Goal: Task Accomplishment & Management: Complete application form

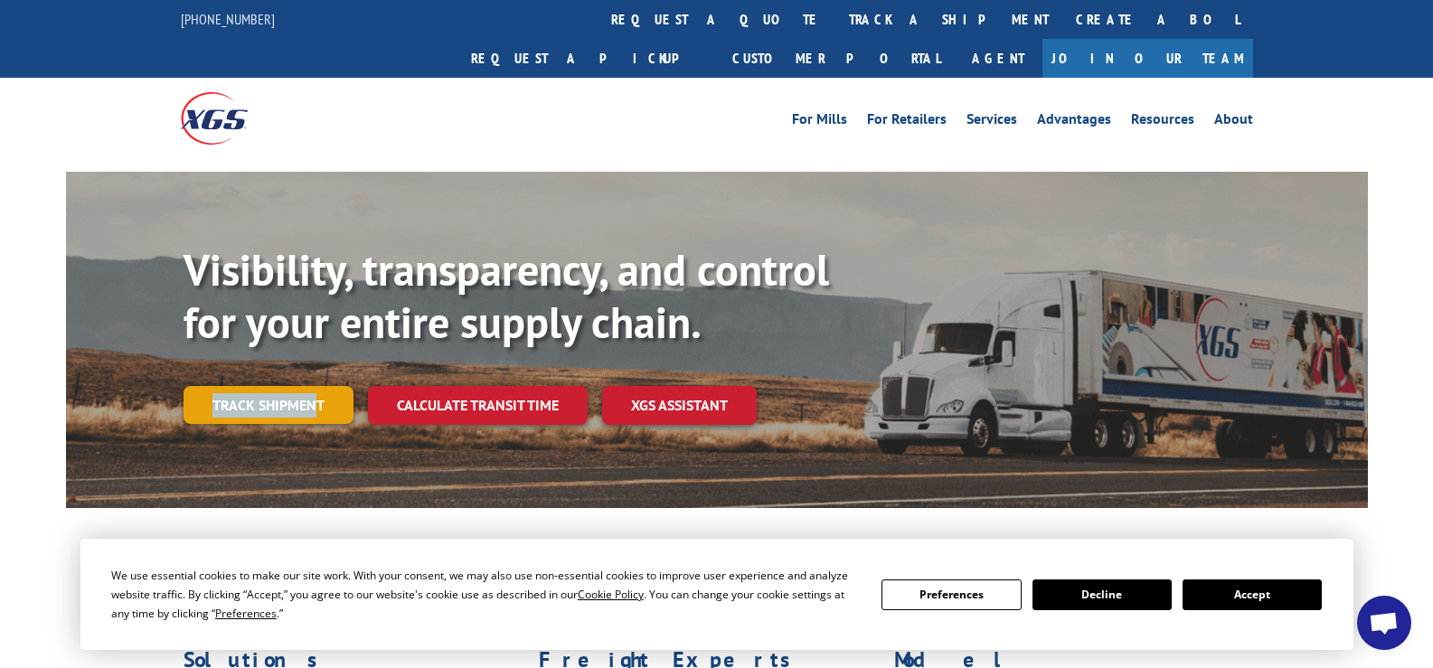
drag, startPoint x: 321, startPoint y: 343, endPoint x: 318, endPoint y: 370, distance: 27.3
click at [318, 370] on div "Visibility, transparency, and control for your entire supply chain. Track shipm…" at bounding box center [776, 370] width 1184 height 252
click at [318, 386] on link "Track shipment" at bounding box center [269, 405] width 170 height 38
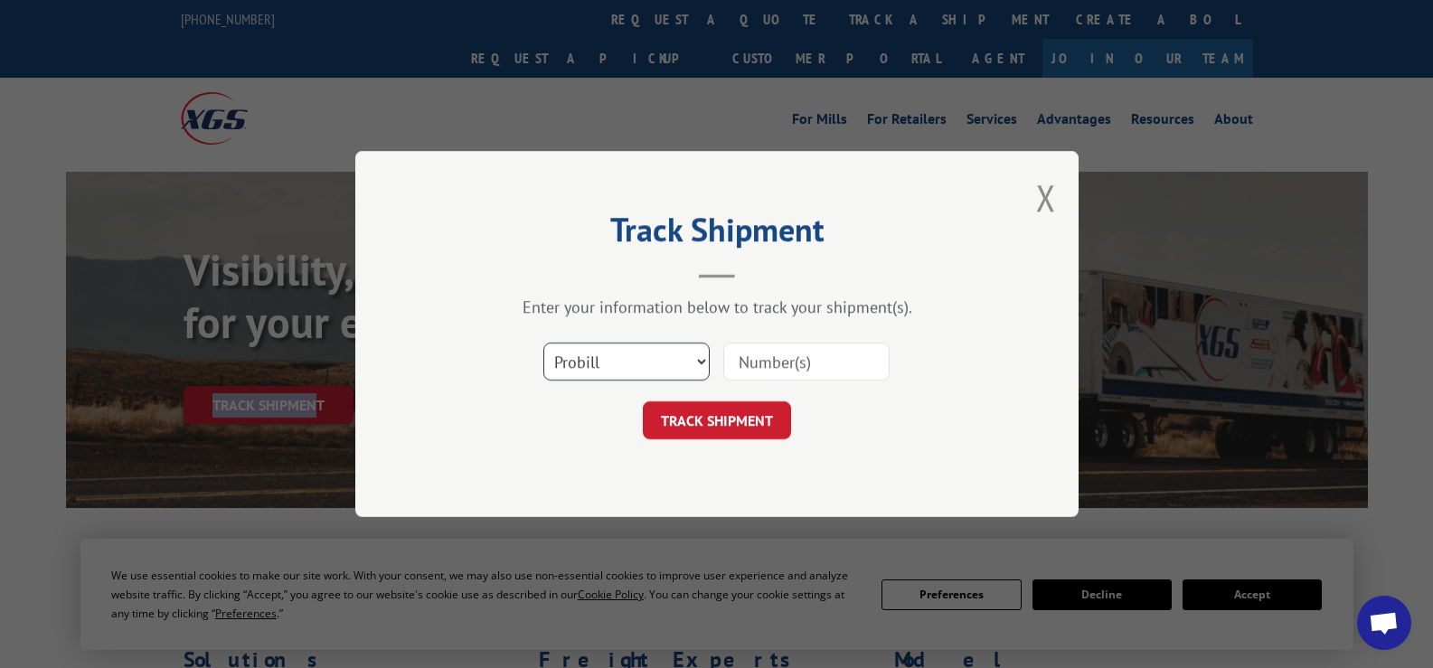
click at [705, 356] on select "Select category... Probill BOL PO" at bounding box center [626, 362] width 166 height 38
select select "bol"
click at [543, 343] on select "Select category... Probill BOL PO" at bounding box center [626, 362] width 166 height 38
click at [793, 354] on input at bounding box center [806, 362] width 166 height 38
paste input "124789146"
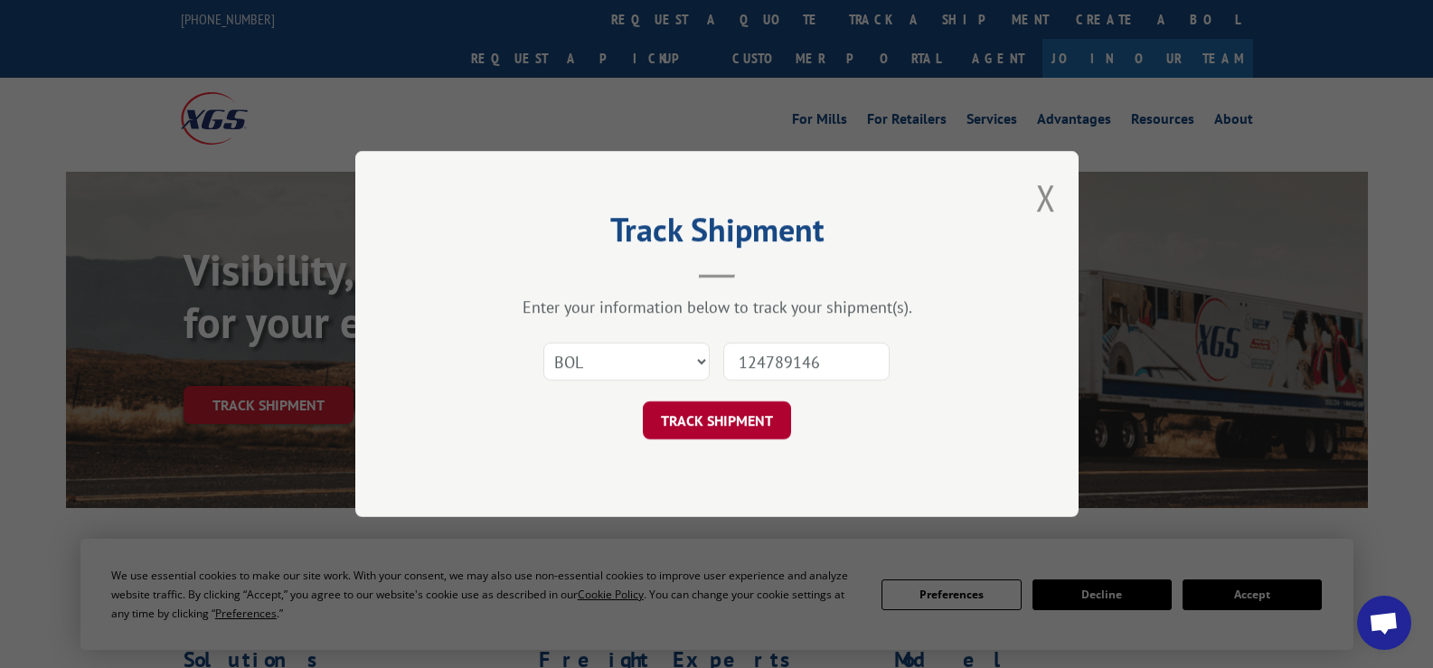
type input "124789146"
click at [738, 417] on button "TRACK SHIPMENT" at bounding box center [717, 420] width 148 height 38
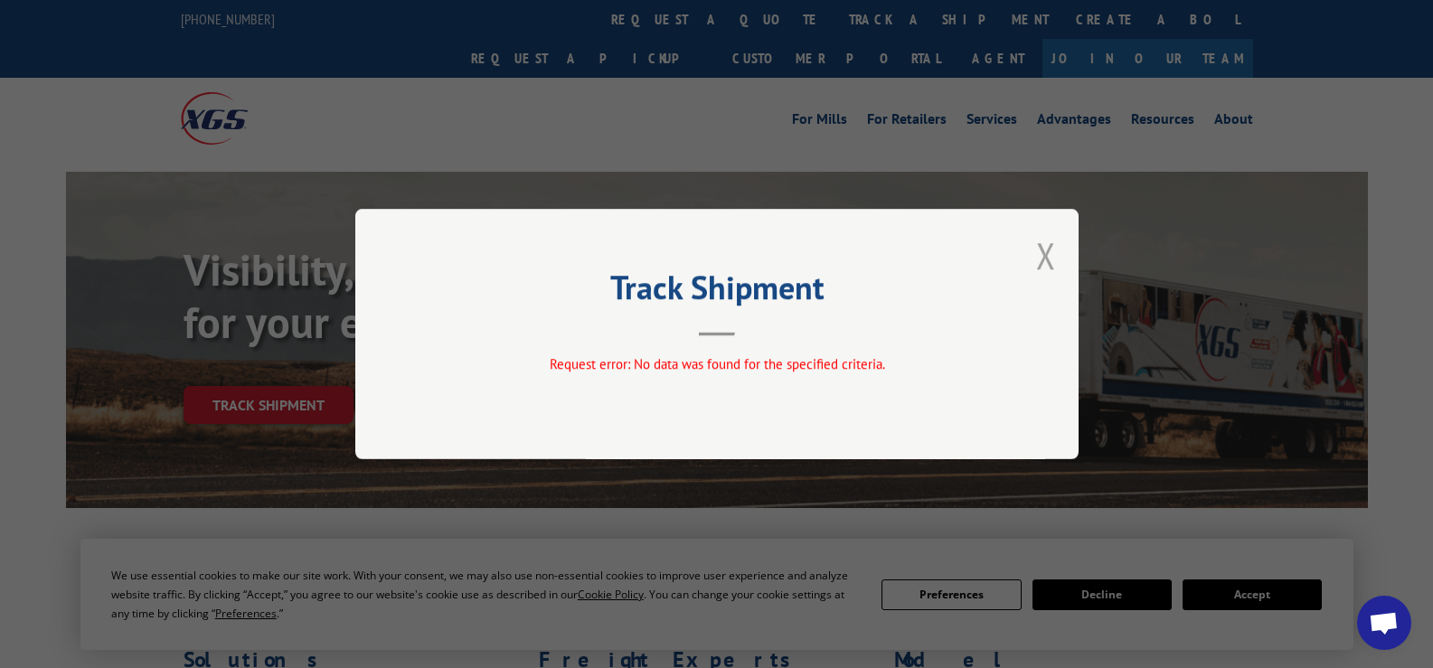
click at [1044, 258] on button "Close modal" at bounding box center [1046, 255] width 20 height 48
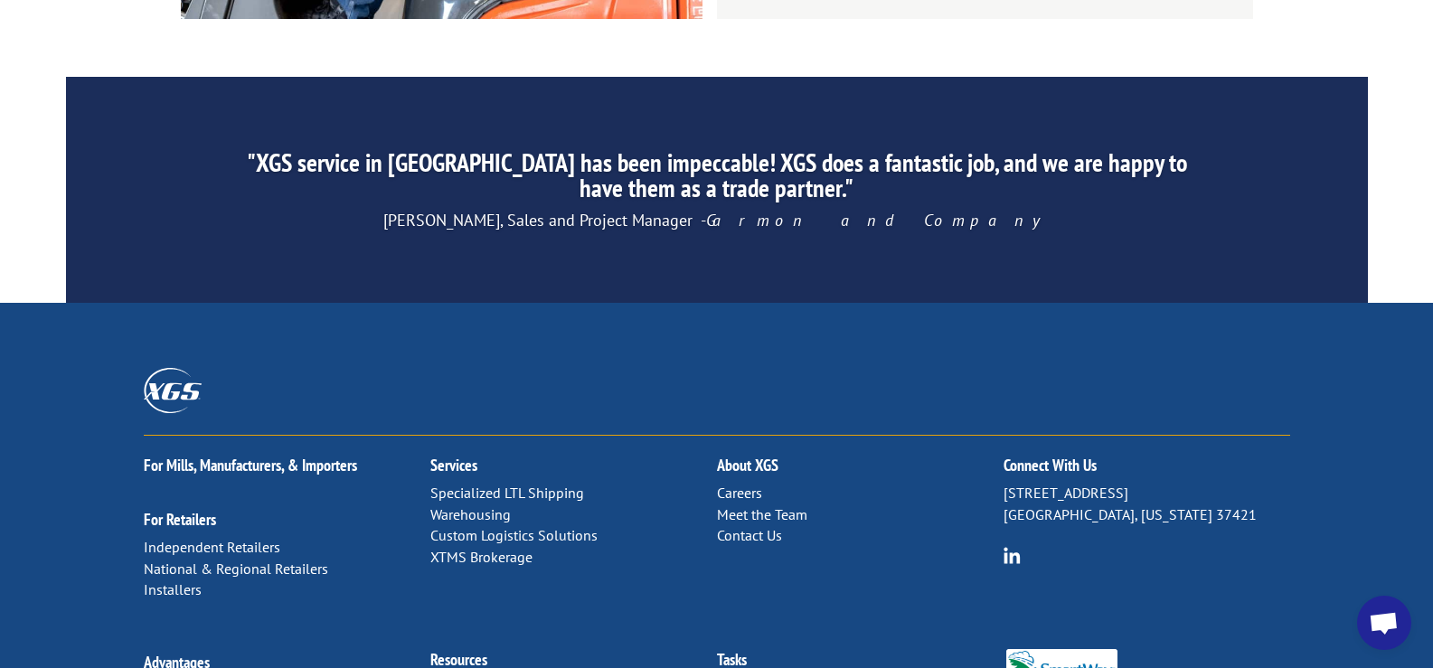
scroll to position [2910, 0]
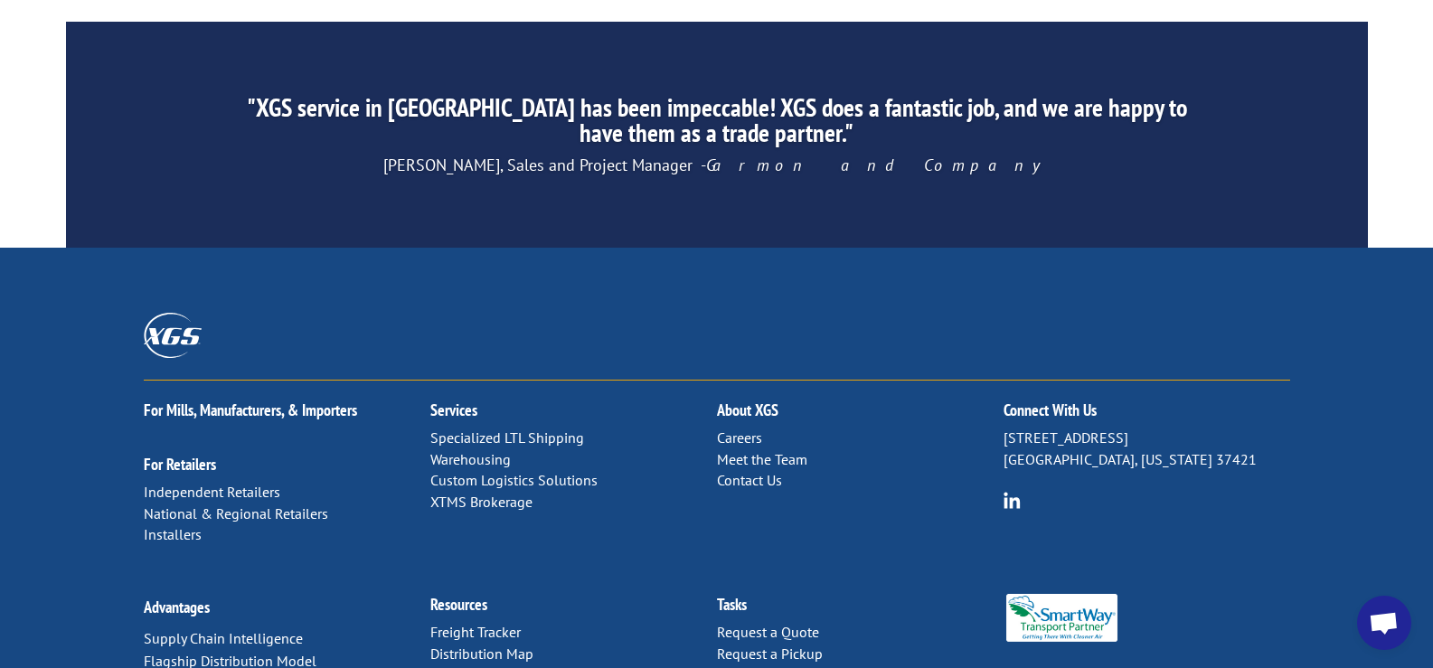
click at [760, 471] on link "Contact Us" at bounding box center [749, 480] width 65 height 18
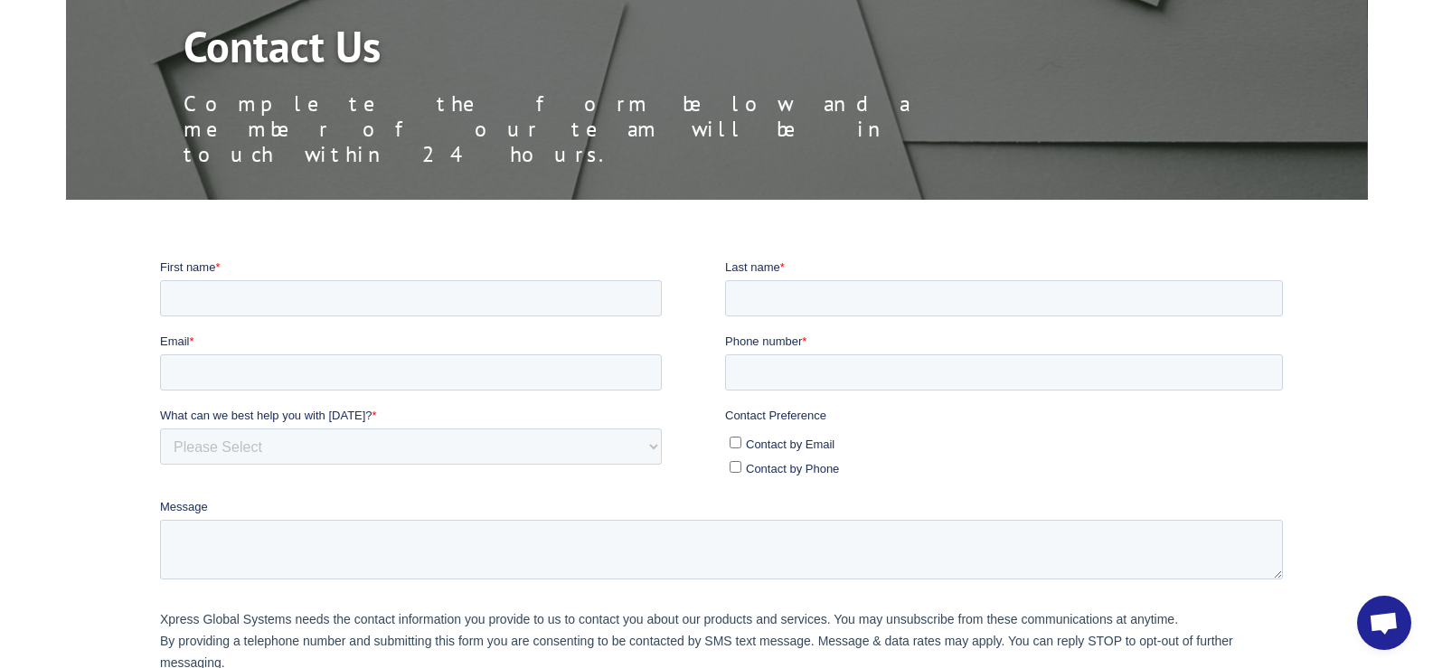
scroll to position [211, 0]
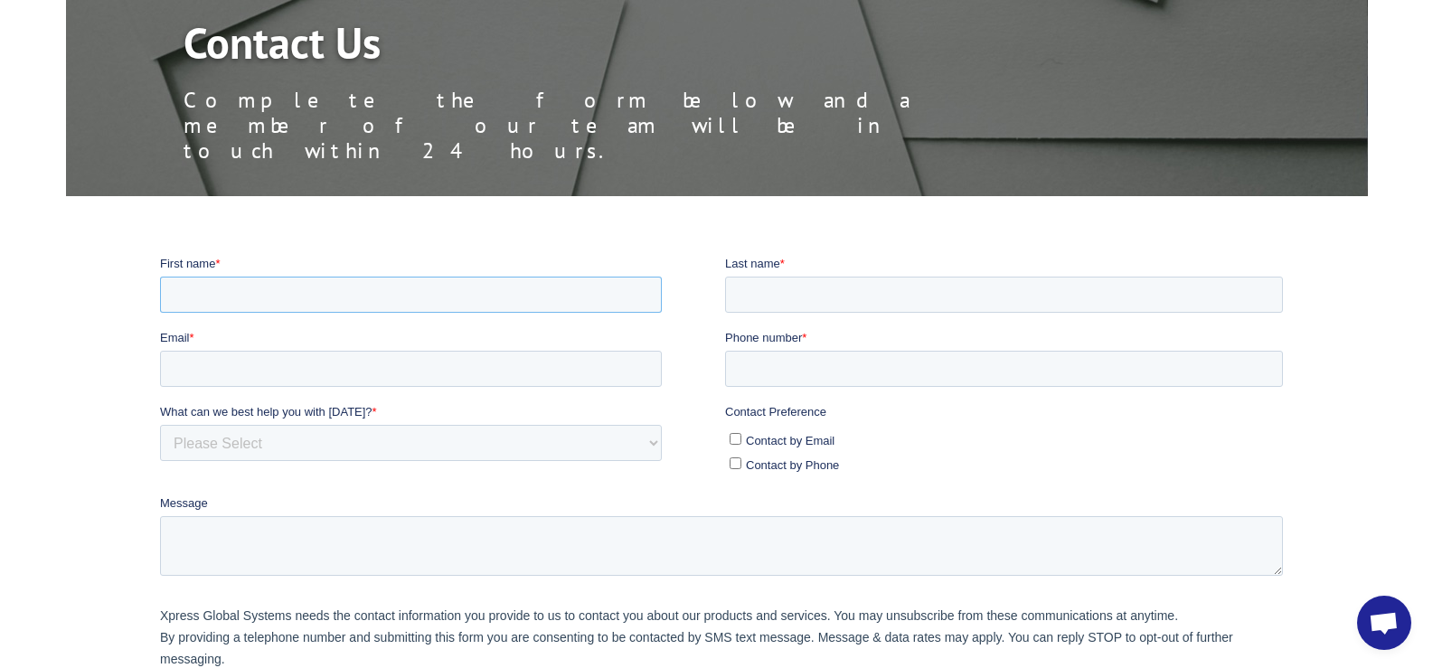
click at [532, 299] on input "First name *" at bounding box center [410, 294] width 502 height 36
type input "Xander"
type input "Gavino"
click at [343, 371] on input "Email *" at bounding box center [410, 368] width 502 height 36
type input "xgavino@vertex4solutions.com"
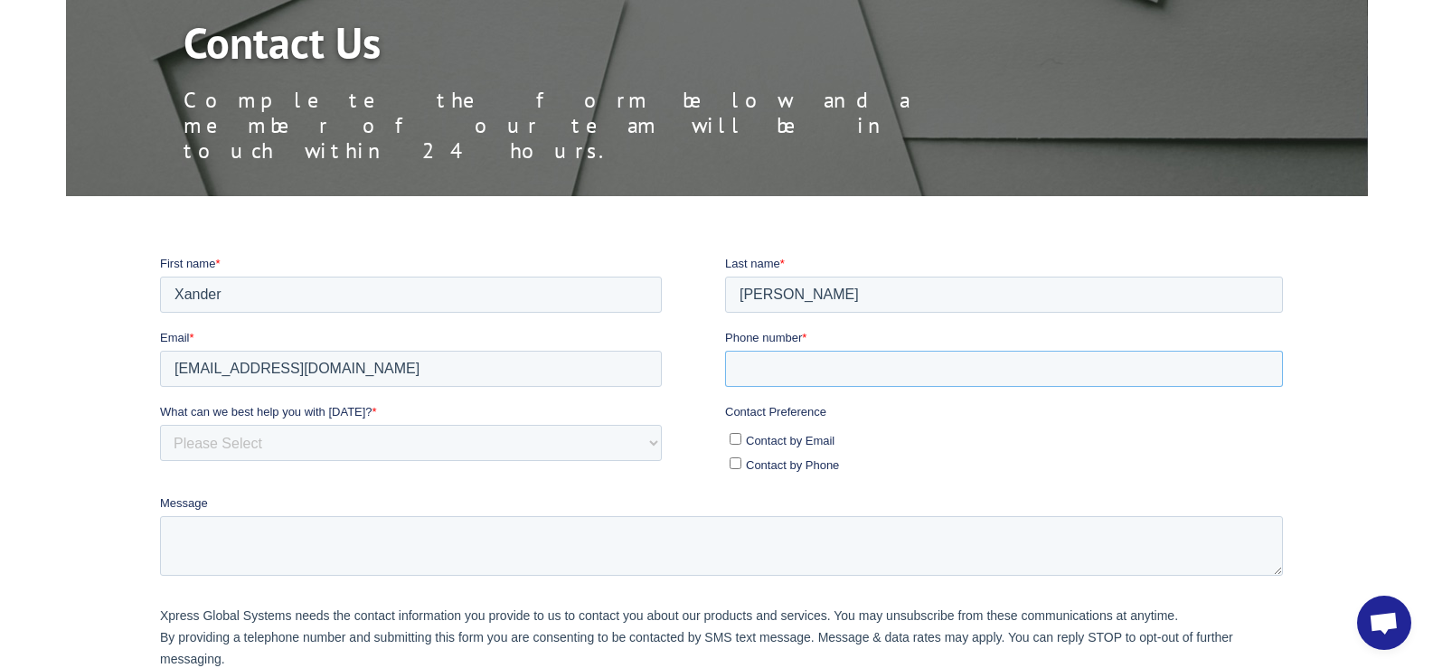
click at [763, 369] on input "Phone number *" at bounding box center [1003, 368] width 558 height 36
type input "5629667405"
click at [735, 436] on input "Contact by Email" at bounding box center [735, 438] width 12 height 12
checkbox input "true"
click at [670, 533] on textarea "Message" at bounding box center [720, 545] width 1123 height 60
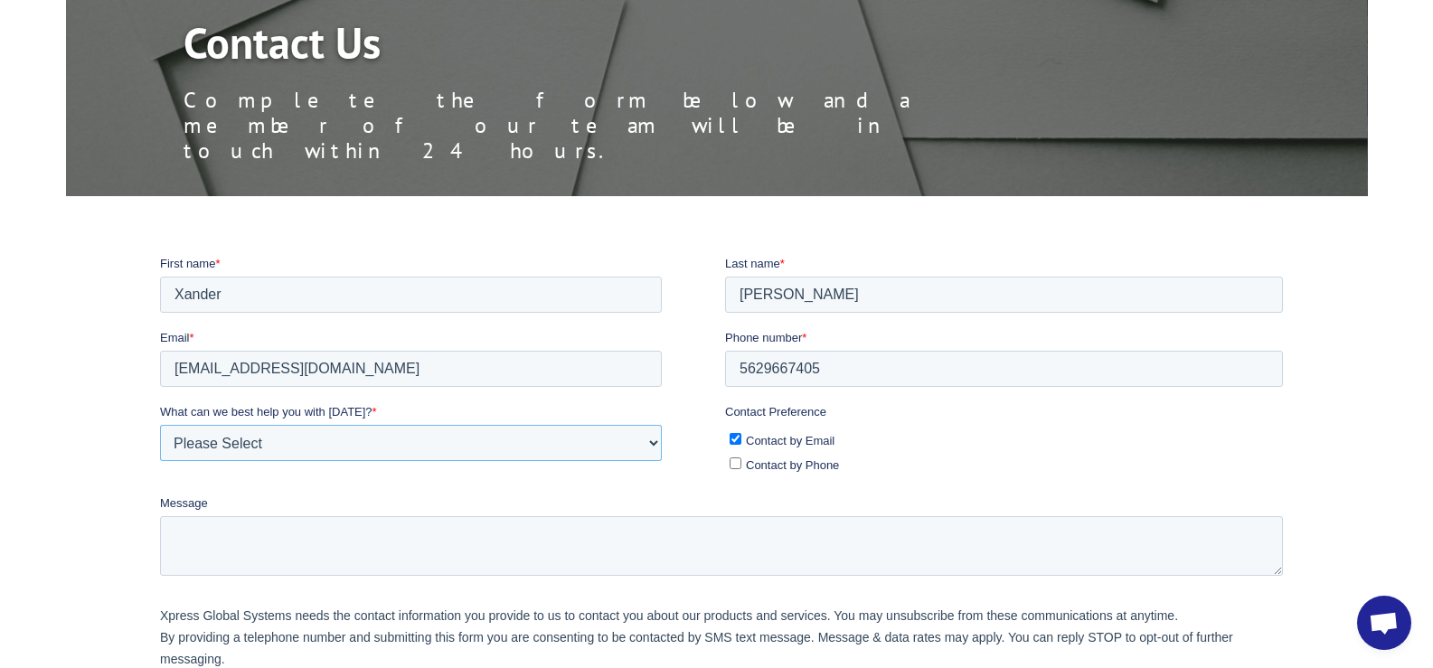
click at [640, 443] on select "Please Select Quoting, Opening New Account, or New Business Opportunity Shipmen…" at bounding box center [410, 442] width 502 height 36
select select "Other"
click at [159, 424] on select "Please Select Quoting, Opening New Account, or New Business Opportunity Shipmen…" at bounding box center [410, 442] width 502 height 36
click at [539, 542] on textarea "Message" at bounding box center [720, 545] width 1123 height 60
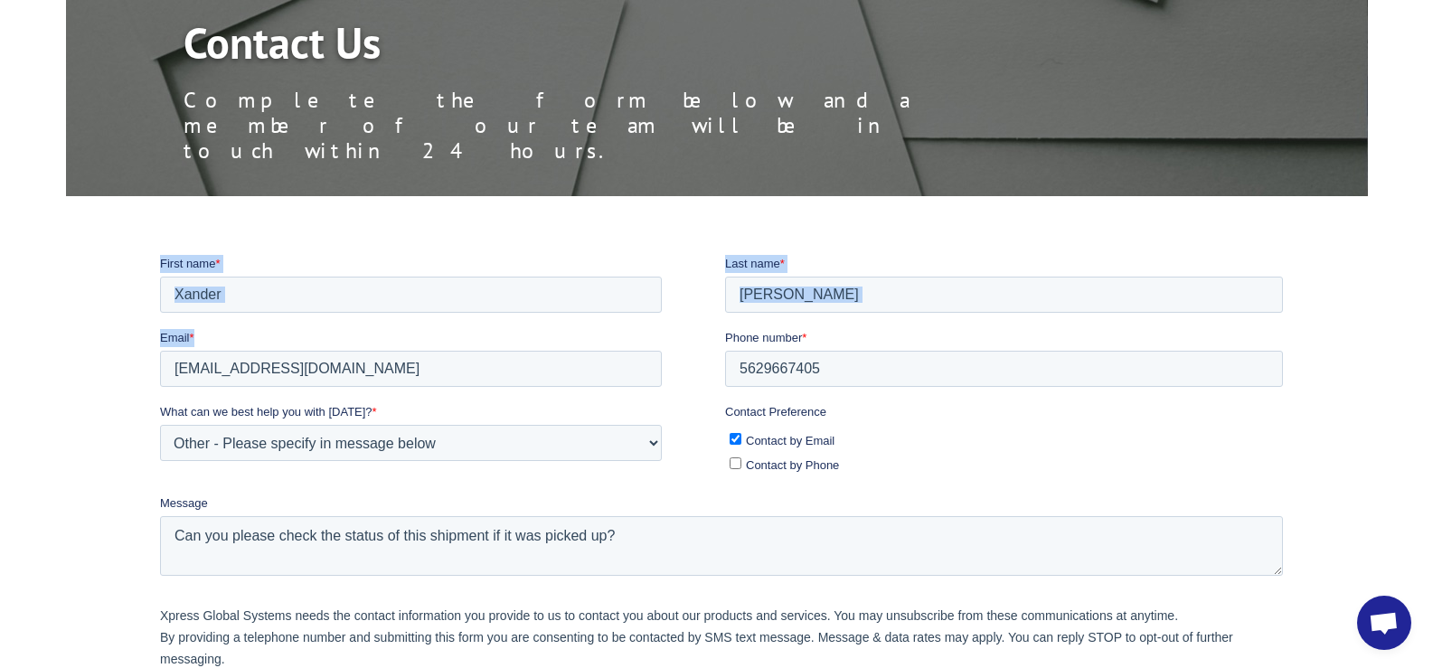
drag, startPoint x: 718, startPoint y: 339, endPoint x: 750, endPoint y: 176, distance: 166.0
click html "First name * Xander Last name * Gavino Email * xgavino@vertex4solutions.com Pho…"
click at [650, 537] on textarea "Can you please check the status of this shipment if it was picked up?" at bounding box center [720, 545] width 1123 height 60
paste textarea "124789146"
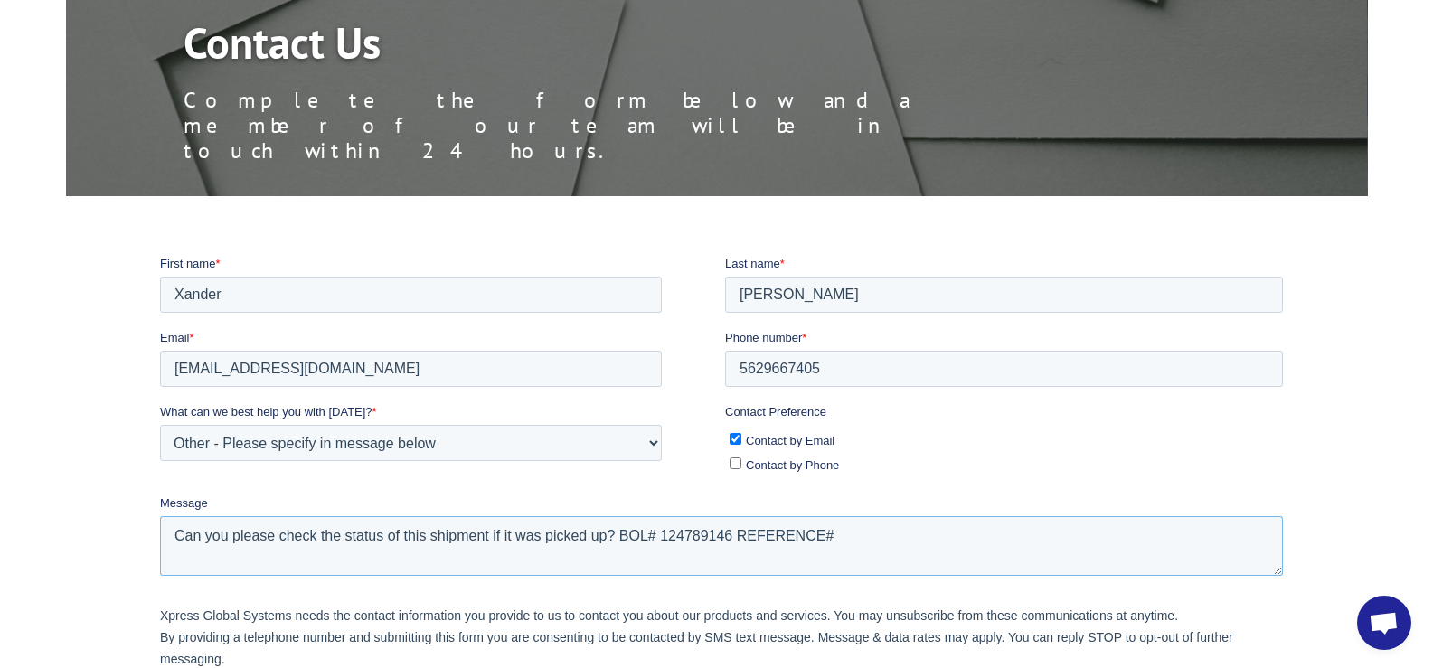
paste textarea "INS0054390343"
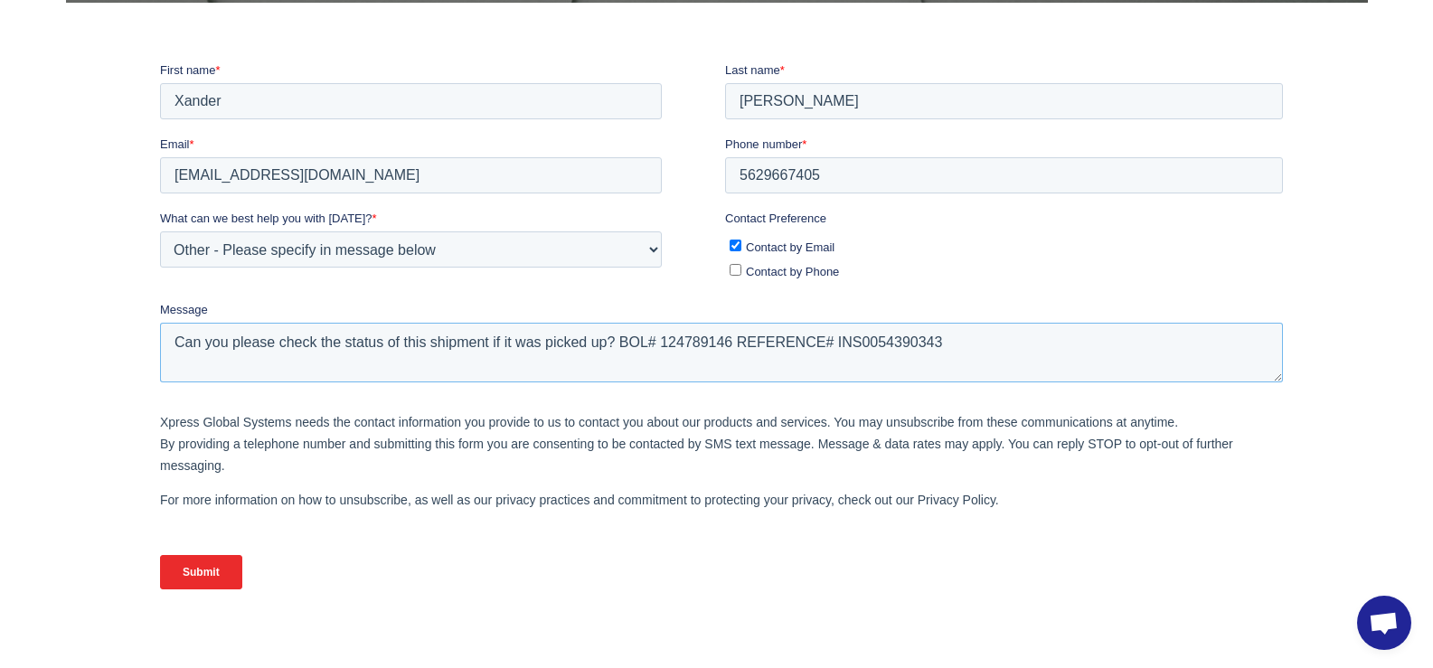
scroll to position [410, 0]
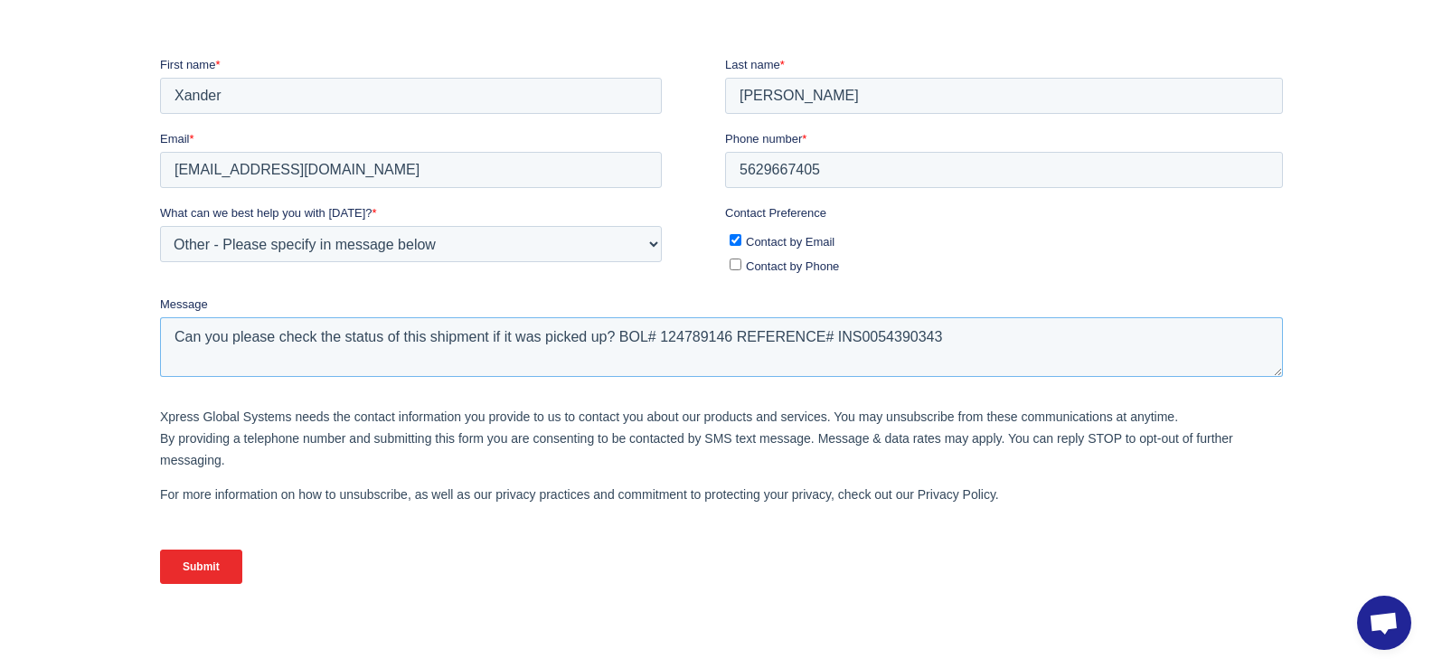
type textarea "Can you please check the status of this shipment if it was picked up? BOL# 1247…"
click at [222, 559] on input "Submit" at bounding box center [200, 566] width 82 height 34
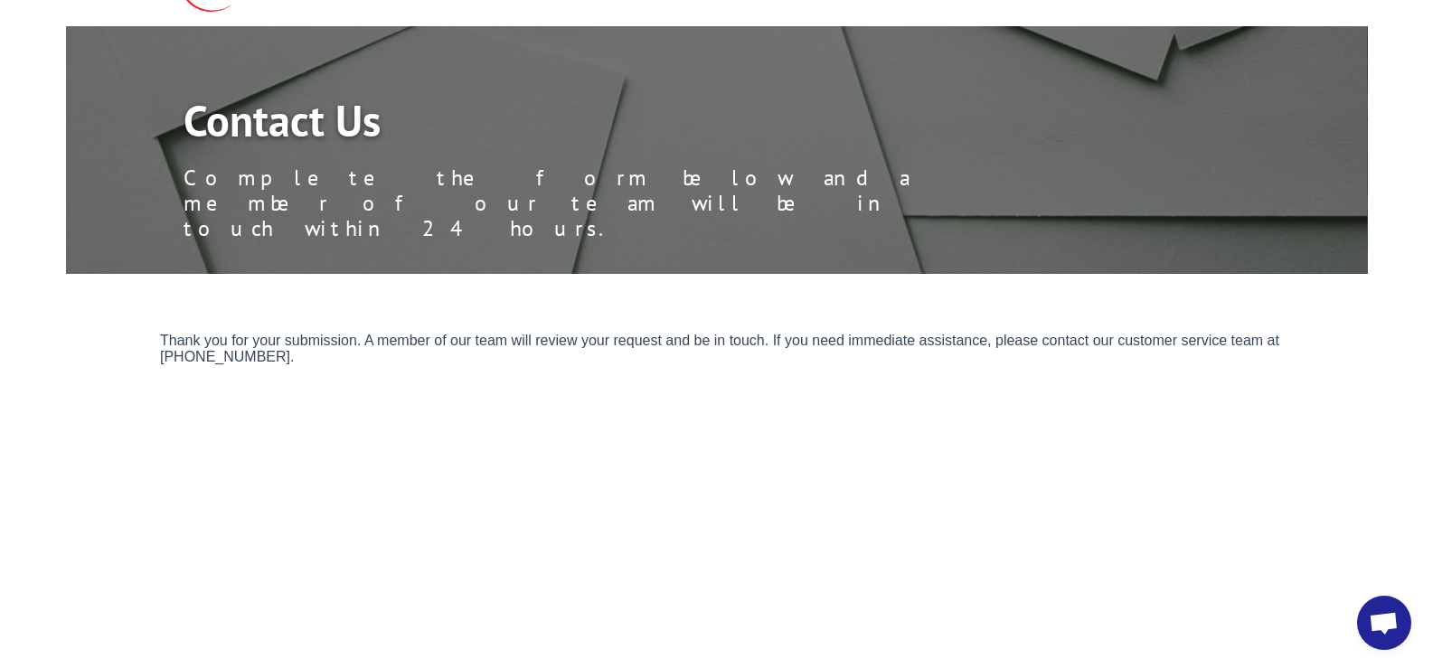
scroll to position [0, 0]
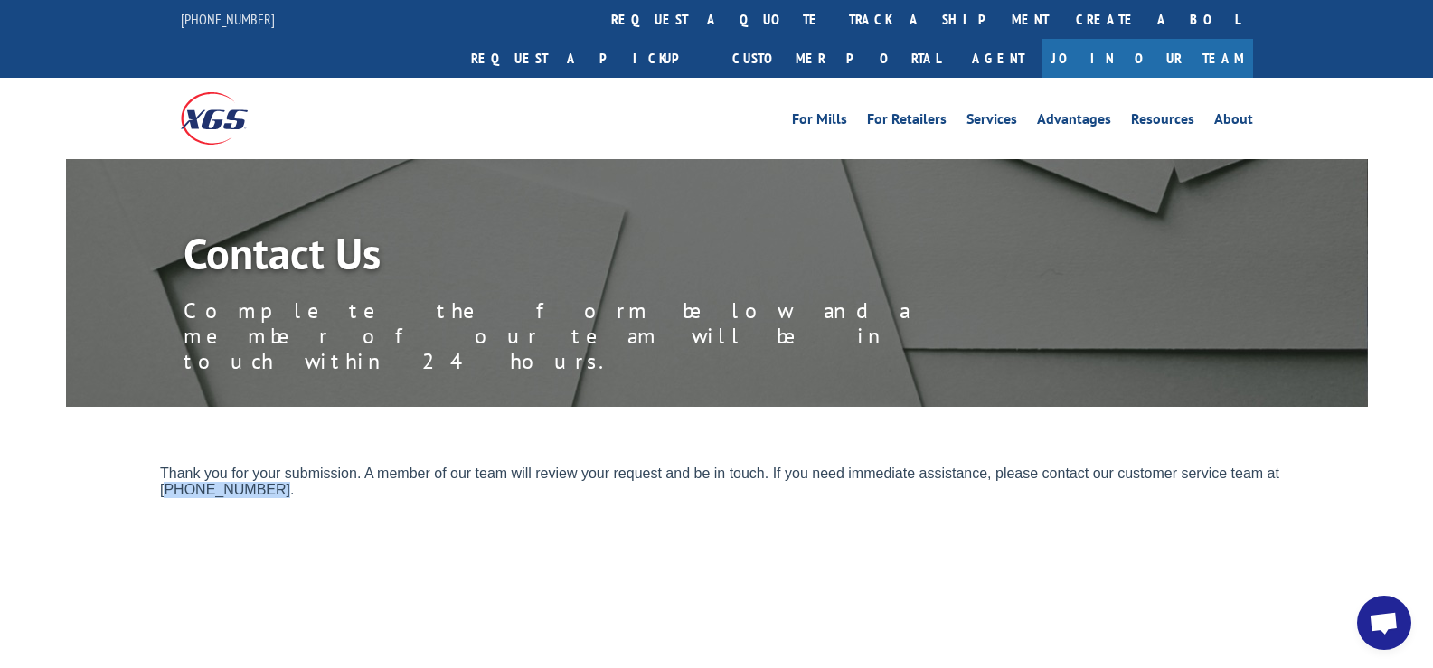
drag, startPoint x: 164, startPoint y: 489, endPoint x: 257, endPoint y: 488, distance: 93.1
click at [257, 488] on p "Thank you for your submission. A member of our team will review your request an…" at bounding box center [724, 481] width 1130 height 33
copy p "844) 947-7447"
